Goal: Task Accomplishment & Management: Manage account settings

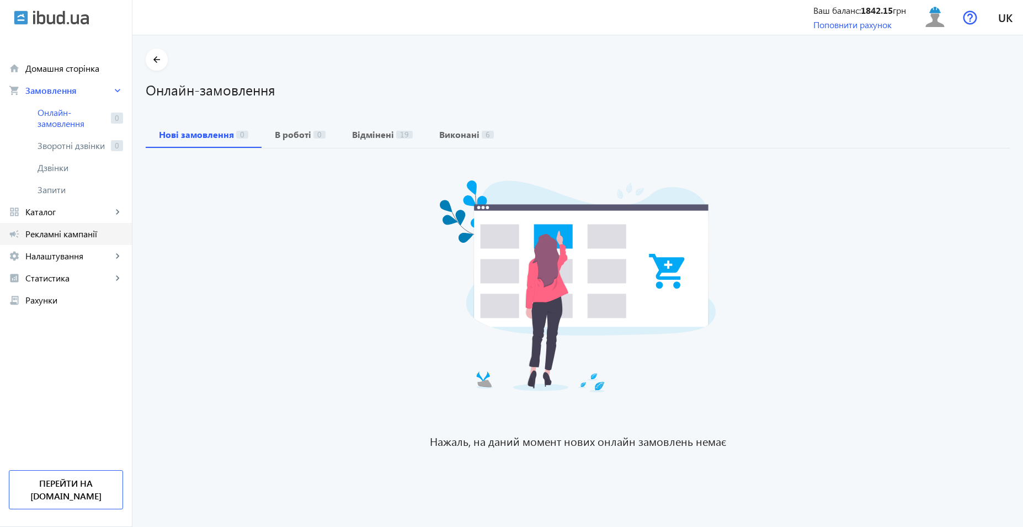
click at [62, 236] on span "Рекламні кампанії" at bounding box center [74, 233] width 98 height 11
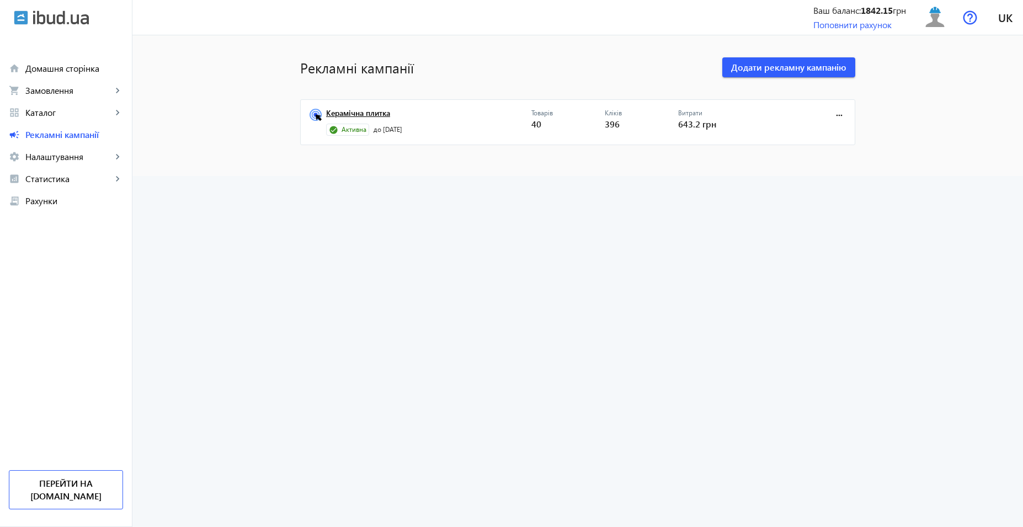
click at [370, 111] on link "Керамічна плитка" at bounding box center [428, 116] width 205 height 15
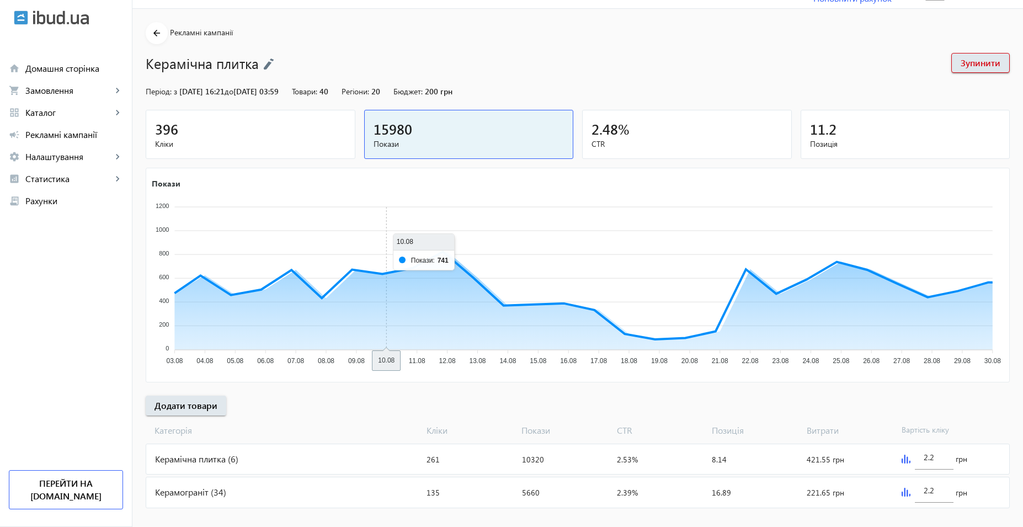
scroll to position [41, 0]
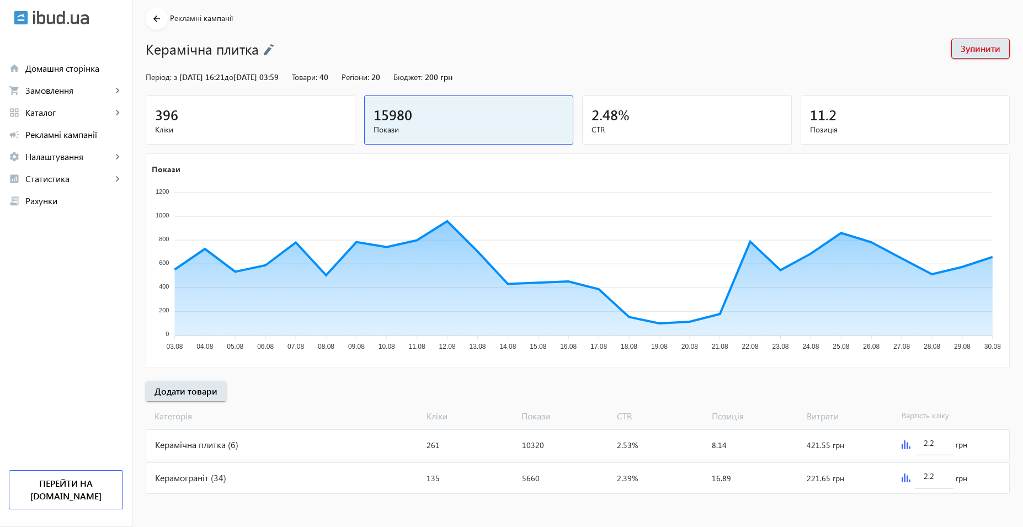
click at [274, 482] on div "Керамограніт (34)" at bounding box center [284, 478] width 276 height 30
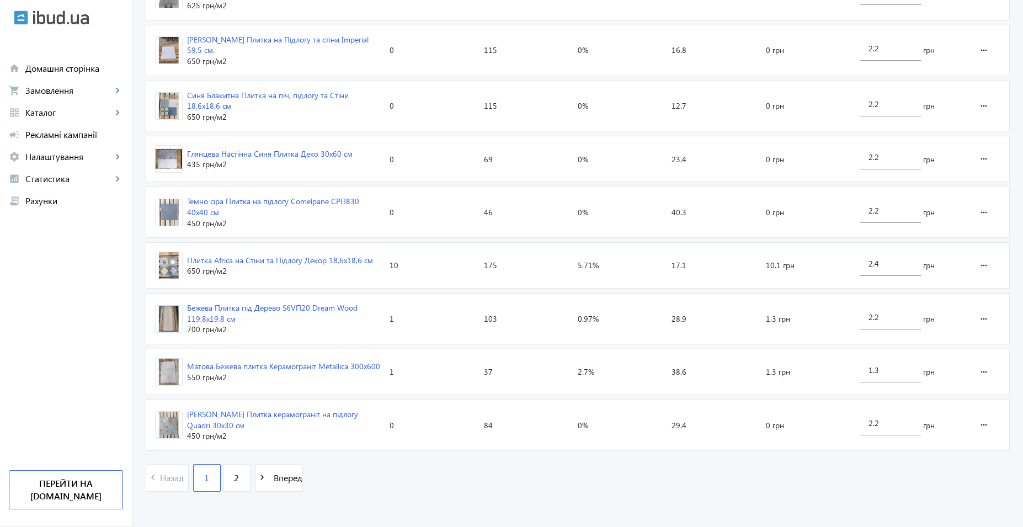
scroll to position [1586, 0]
click at [235, 473] on link "2" at bounding box center [237, 476] width 28 height 28
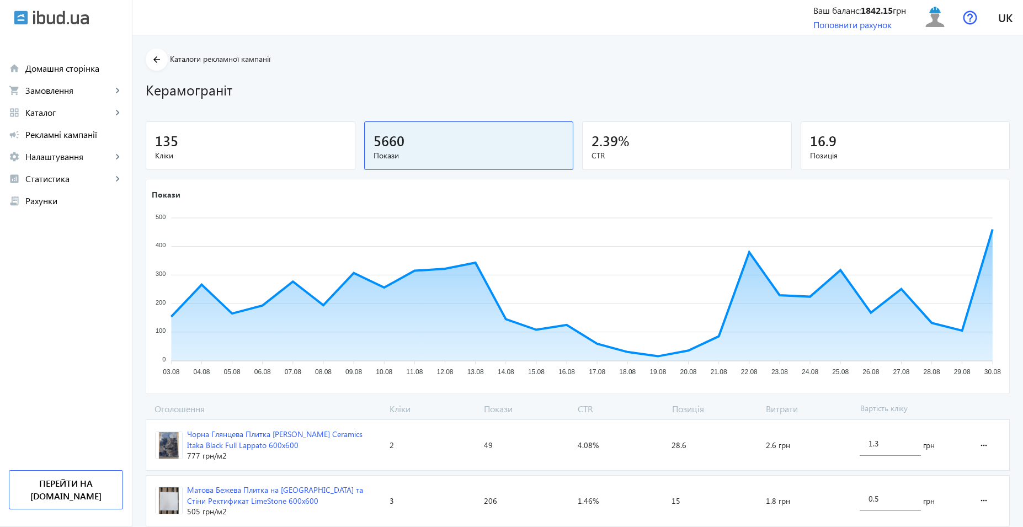
scroll to position [188, 0]
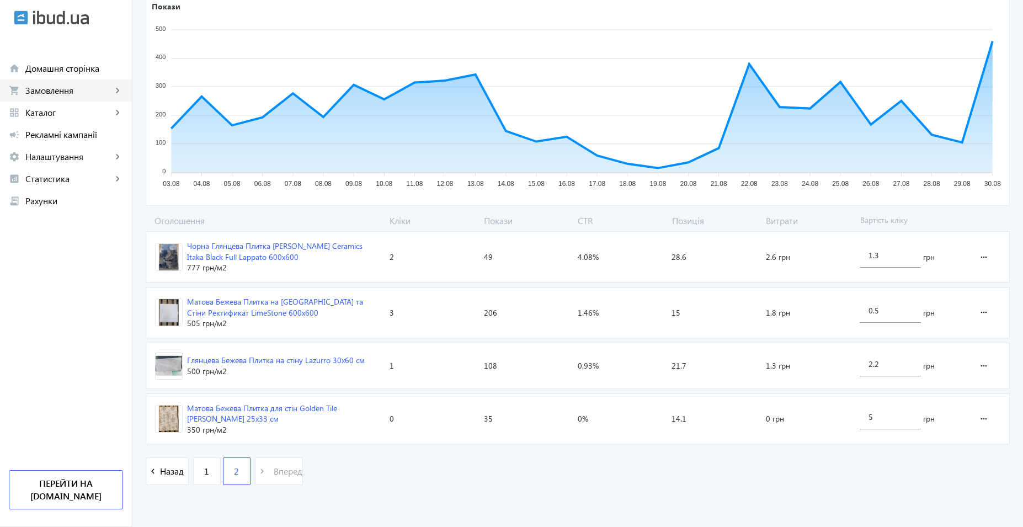
click at [98, 90] on span "Замовлення" at bounding box center [68, 90] width 87 height 11
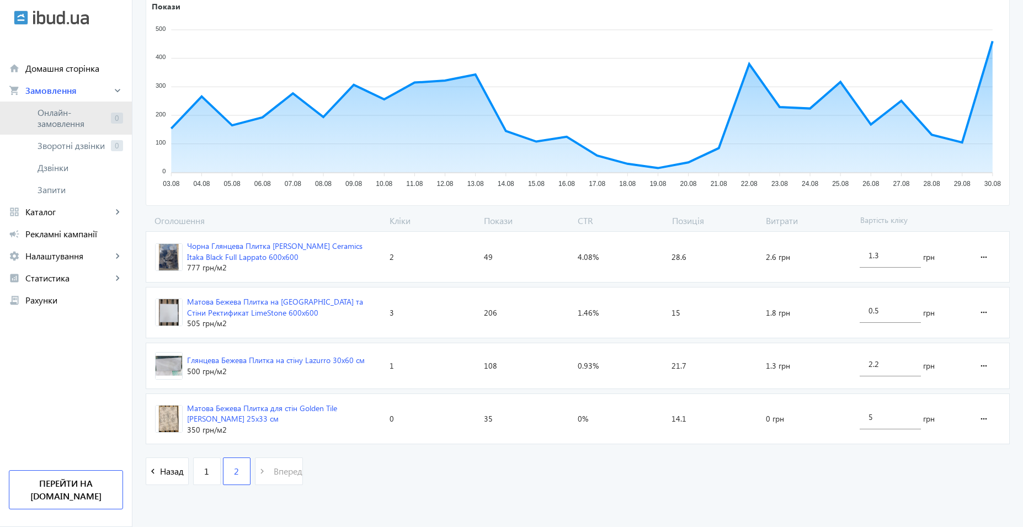
click at [102, 114] on span "Онлайн-замовлення" at bounding box center [72, 118] width 69 height 22
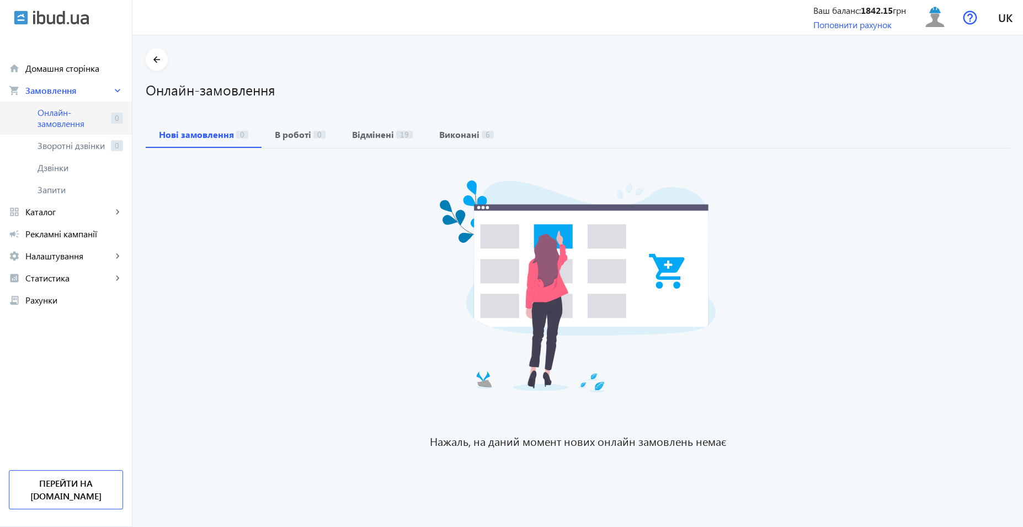
click at [65, 121] on span "Онлайн-замовлення" at bounding box center [72, 118] width 69 height 22
click at [72, 111] on span "Онлайн-замовлення" at bounding box center [72, 118] width 69 height 22
